Goal: Task Accomplishment & Management: Manage account settings

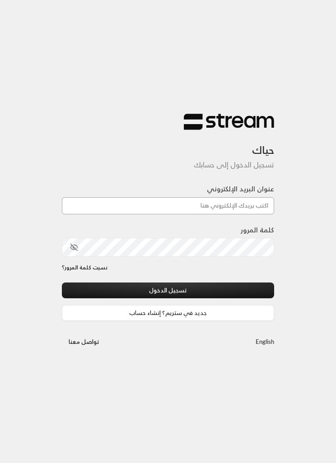
click at [243, 204] on input "عنوان البريد الإلكتروني" at bounding box center [168, 205] width 212 height 17
click at [309, 175] on div "حياك تسجيل الدخول إلى حسابك عنوان البريد الإلكتروني كلمة المرور نسيت كلمة المرو…" at bounding box center [168, 231] width 336 height 463
click at [254, 204] on input "عنوان البريد الإلكتروني" at bounding box center [168, 205] width 212 height 17
paste input "[EMAIL_ADDRESS][DOMAIN_NAME]"
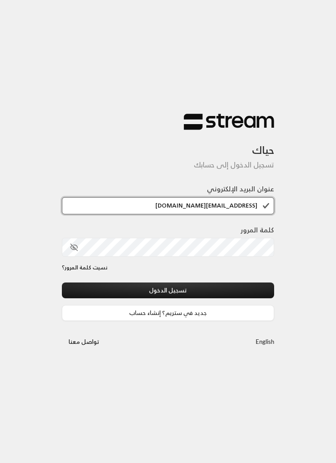
type input "[EMAIL_ADDRESS][DOMAIN_NAME]"
click at [76, 253] on button "toggle password visibility" at bounding box center [73, 247] width 15 height 15
click at [230, 290] on button "تسجيل الدخول" at bounding box center [168, 291] width 212 height 16
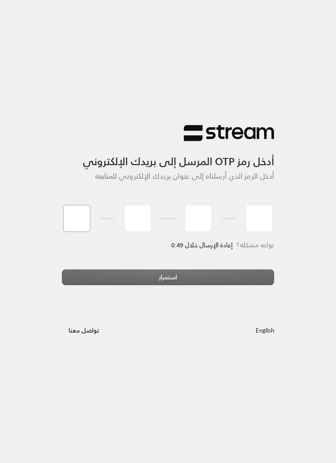
click at [71, 211] on input "tel" at bounding box center [76, 218] width 27 height 27
type input "2"
type input "9"
type input "0"
type input "1"
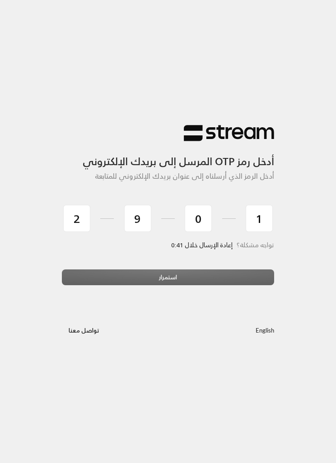
click at [94, 279] on div "استمرار" at bounding box center [168, 280] width 212 height 23
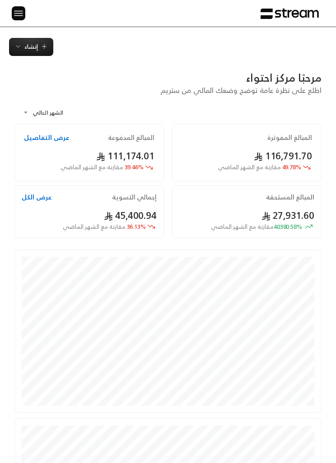
click at [8, 16] on div "الرئيسية لوحة المعلومات الفواتير الاشتراكات روابط الدفع العملاء التسويات كتالوج…" at bounding box center [168, 13] width 336 height 27
click at [9, 9] on div at bounding box center [15, 13] width 12 height 27
click at [20, 9] on img at bounding box center [18, 13] width 11 height 11
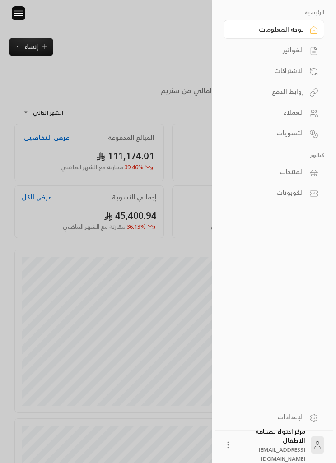
click at [306, 51] on link "الفواتير" at bounding box center [273, 50] width 101 height 19
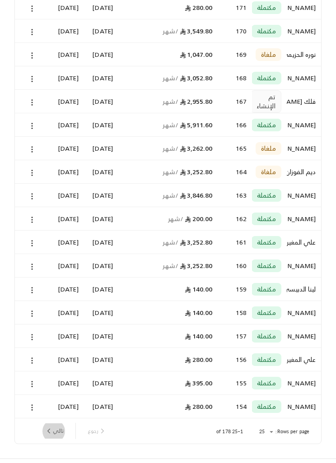
click at [52, 437] on button "تالي" at bounding box center [54, 431] width 26 height 15
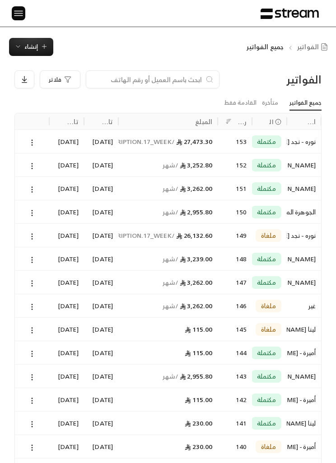
click at [180, 83] on input at bounding box center [147, 79] width 110 height 10
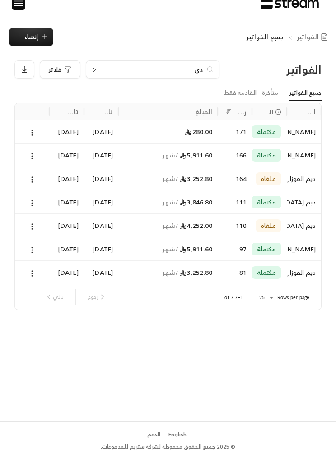
type input "د"
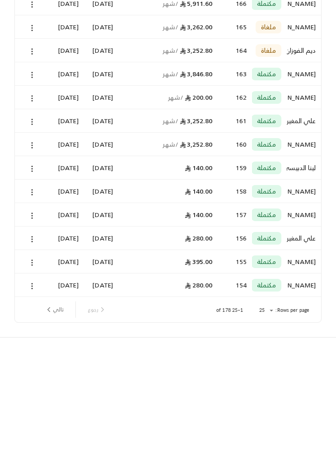
scroll to position [327, 0]
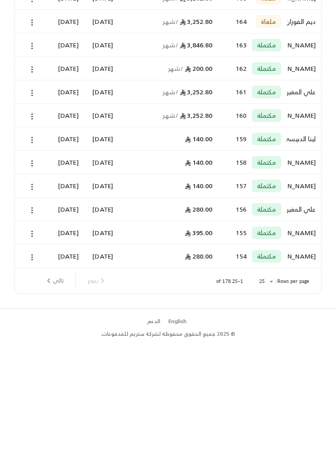
click at [335, 174] on div "الفواتير فلاتر جميع الفواتير متأخرة القادمة فقط اسم العميل الحالة رقم الفاتورة …" at bounding box center [168, 79] width 336 height 701
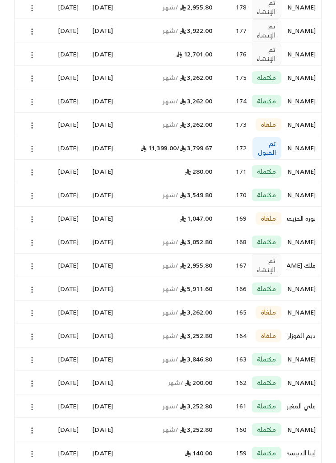
scroll to position [0, 0]
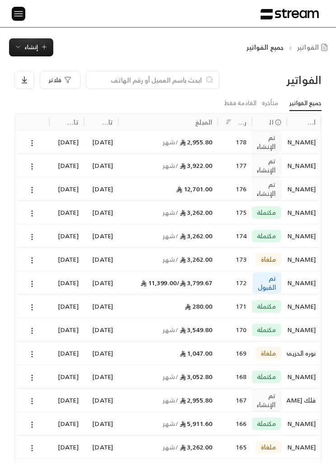
click at [178, 82] on input at bounding box center [147, 79] width 110 height 10
type input "ديم"
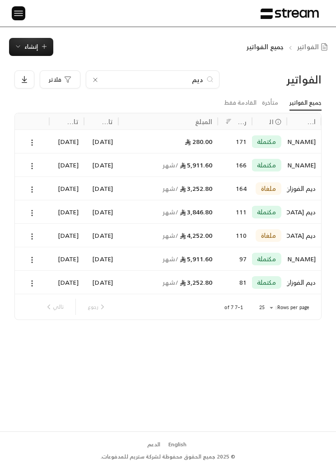
click at [152, 184] on div "3,252.80 / شهر" at bounding box center [168, 188] width 88 height 23
